Goal: Navigation & Orientation: Locate item on page

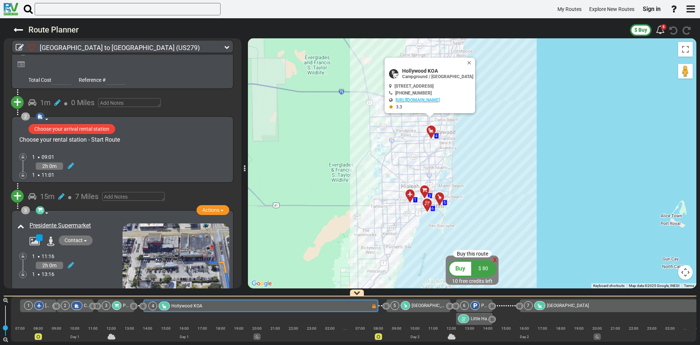
scroll to position [109, 0]
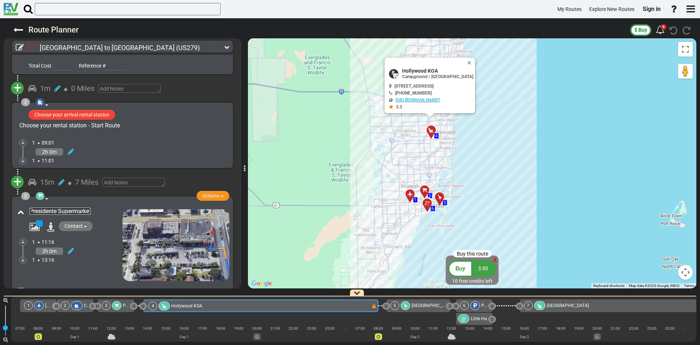
click at [85, 208] on link "Presidente Supermarket" at bounding box center [60, 211] width 61 height 7
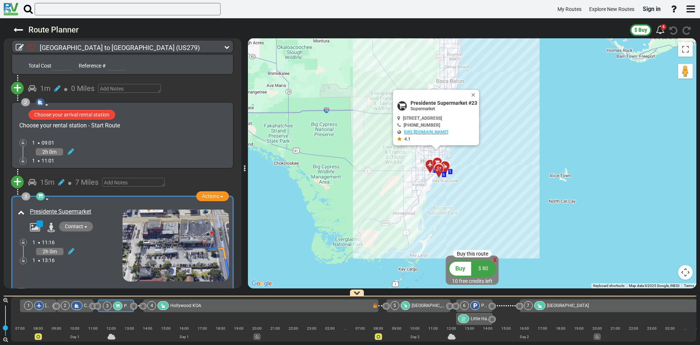
click at [382, 132] on div "To activate drag with keyboard, press Alt + Enter. Once in keyboard drag state,…" at bounding box center [472, 163] width 449 height 250
click at [478, 96] on button "Close" at bounding box center [475, 95] width 9 height 10
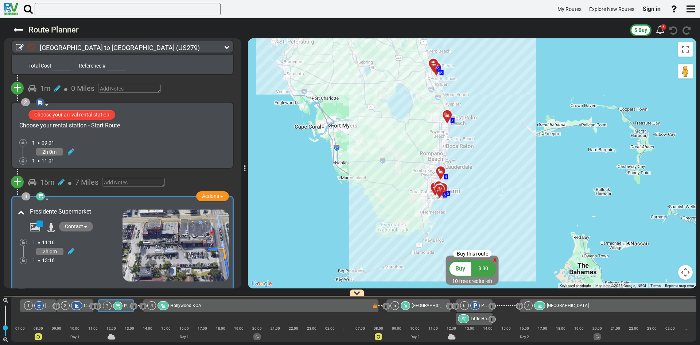
drag, startPoint x: 435, startPoint y: 106, endPoint x: 445, endPoint y: 142, distance: 36.6
click at [445, 142] on div "To activate drag with keyboard, press Alt + Enter. Once in keyboard drag state,…" at bounding box center [472, 163] width 449 height 250
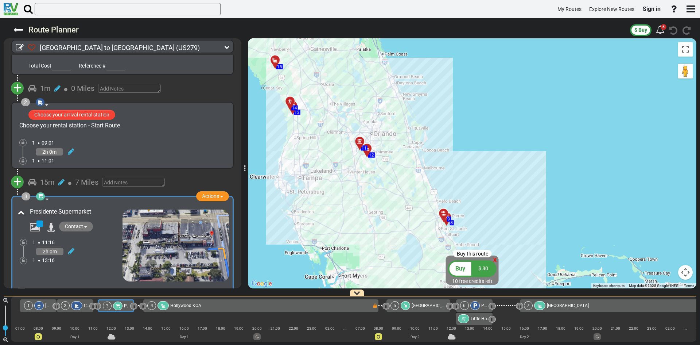
drag, startPoint x: 445, startPoint y: 142, endPoint x: 452, endPoint y: 285, distance: 143.6
click at [452, 285] on div "To activate drag with keyboard, press Alt + Enter. Once in keyboard drag state,…" at bounding box center [472, 163] width 449 height 250
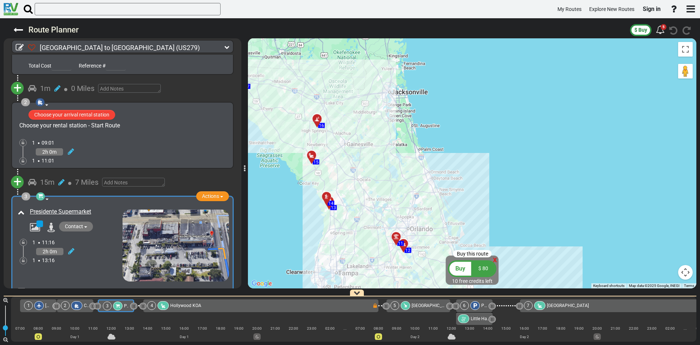
drag, startPoint x: 411, startPoint y: 158, endPoint x: 448, endPoint y: 254, distance: 102.6
click at [448, 254] on div "To activate drag with keyboard, press Alt + Enter. Once in keyboard drag state,…" at bounding box center [472, 163] width 449 height 250
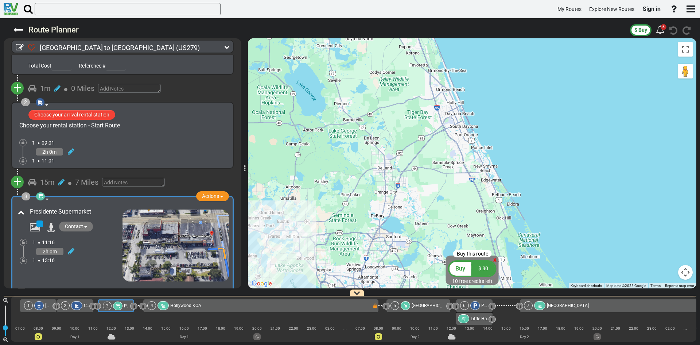
drag, startPoint x: 437, startPoint y: 169, endPoint x: 455, endPoint y: 226, distance: 59.9
click at [455, 226] on div "To activate drag with keyboard, press Alt + Enter. Once in keyboard drag state,…" at bounding box center [472, 163] width 449 height 250
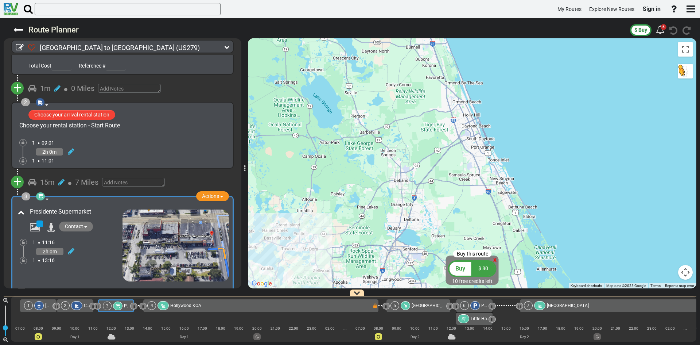
click at [691, 72] on button "Drag Pegman onto the map to open Street View" at bounding box center [686, 71] width 15 height 15
click at [473, 130] on div "To activate drag with keyboard, press Alt + Enter. Once in keyboard drag state,…" at bounding box center [472, 163] width 449 height 250
click at [682, 73] on button "Drag Pegman onto the map to open Street View" at bounding box center [686, 71] width 15 height 15
click at [472, 125] on div "To activate drag with keyboard, press Alt + Enter. Once in keyboard drag state,…" at bounding box center [472, 163] width 449 height 250
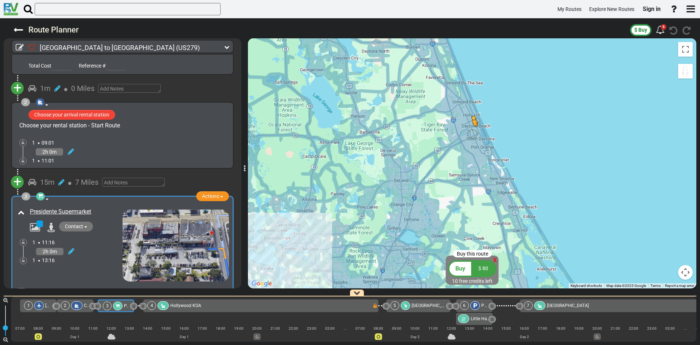
drag, startPoint x: 683, startPoint y: 65, endPoint x: 472, endPoint y: 134, distance: 221.6
click at [472, 134] on div "To activate drag with keyboard, press Alt + Enter. Once in keyboard drag state,…" at bounding box center [472, 163] width 449 height 250
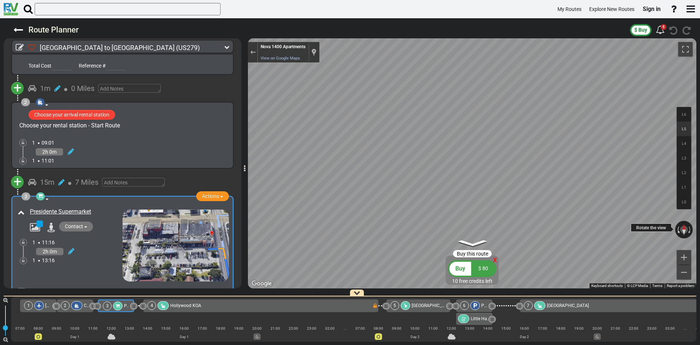
click at [679, 229] on button "Rotate counterclockwise" at bounding box center [678, 230] width 5 height 18
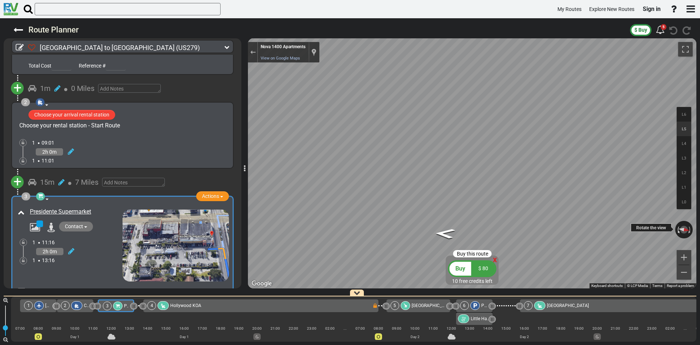
click at [679, 229] on button "Rotate counterclockwise" at bounding box center [678, 230] width 5 height 18
